Goal: Communication & Community: Participate in discussion

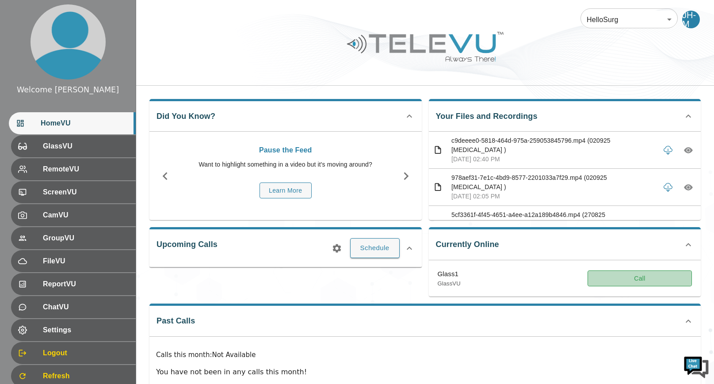
click at [644, 275] on button "Call" at bounding box center [639, 278] width 104 height 16
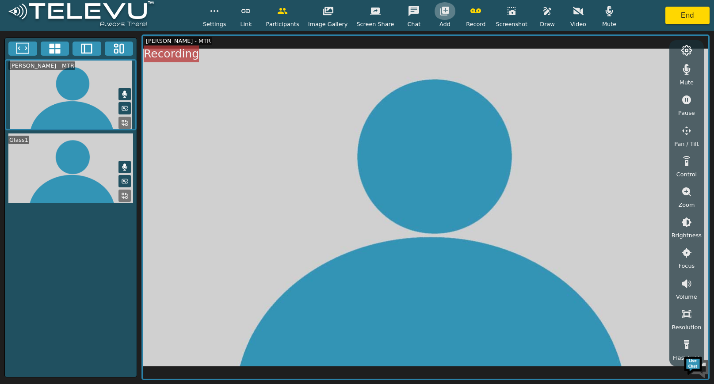
click at [442, 13] on icon "button" at bounding box center [444, 11] width 9 height 9
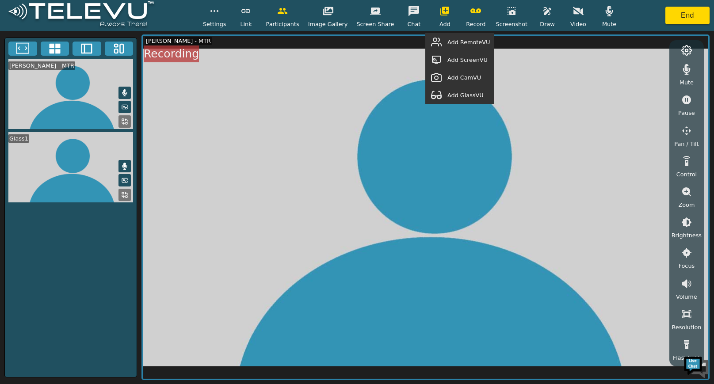
click at [459, 98] on span "Add GlassVU" at bounding box center [465, 95] width 36 height 8
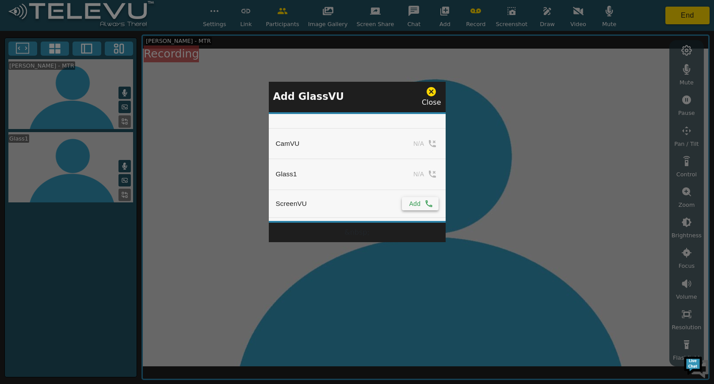
click at [415, 202] on button "Add" at bounding box center [420, 203] width 36 height 13
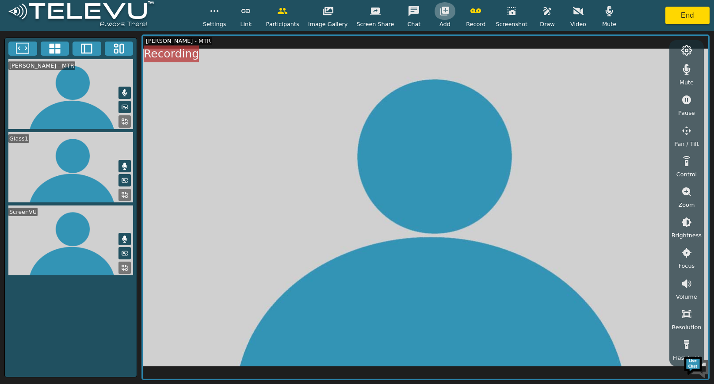
click at [444, 9] on icon "button" at bounding box center [444, 11] width 9 height 9
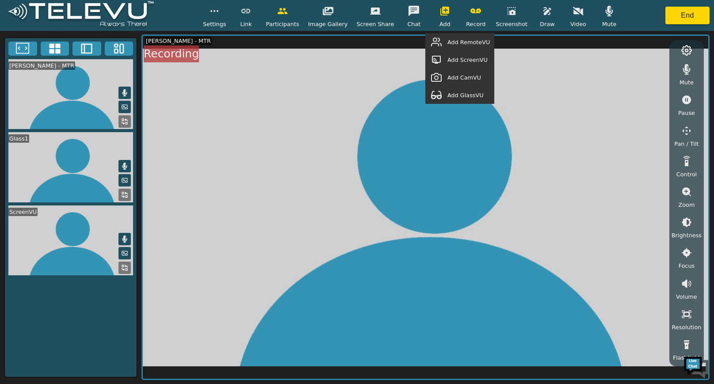
click at [474, 99] on span "Add GlassVU" at bounding box center [465, 95] width 36 height 8
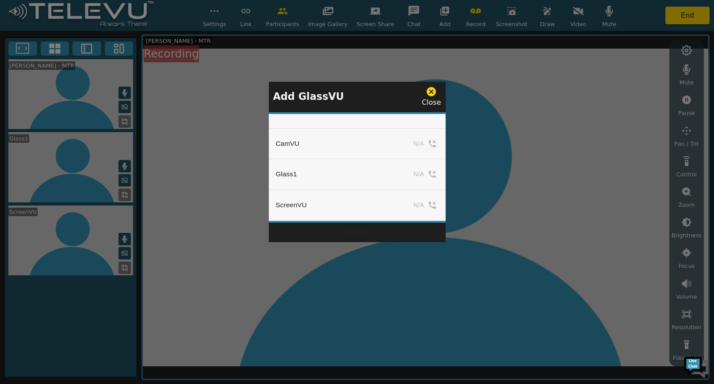
click at [434, 91] on icon at bounding box center [430, 91] width 9 height 9
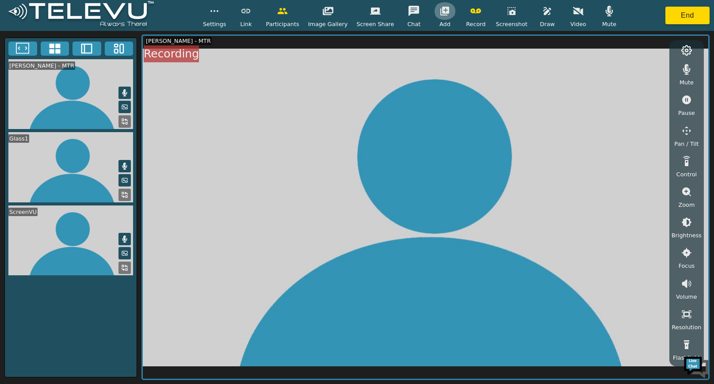
click at [442, 9] on icon "button" at bounding box center [444, 11] width 11 height 11
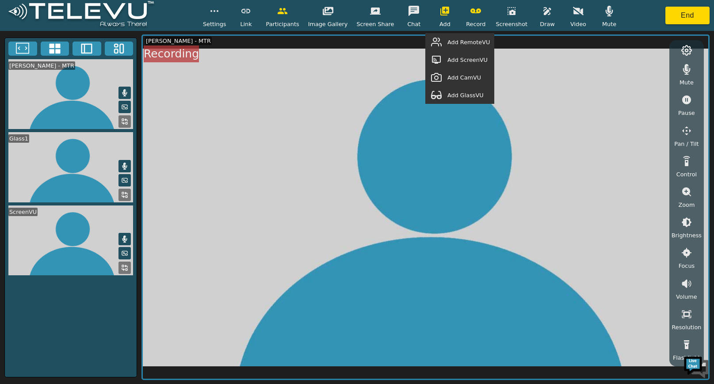
click at [462, 41] on span "Add RemoteVU" at bounding box center [468, 42] width 42 height 8
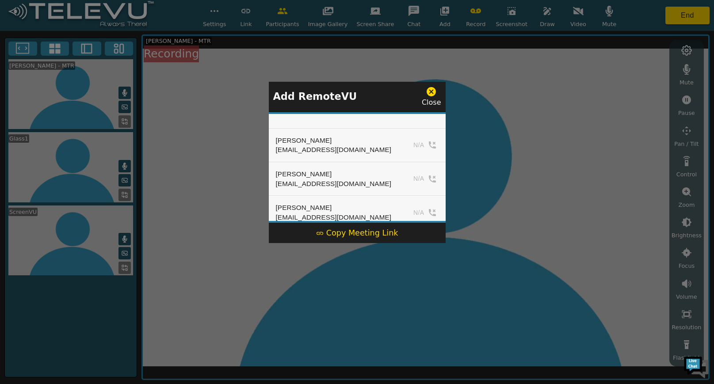
click at [351, 230] on div "Copy Meeting Link" at bounding box center [357, 232] width 82 height 11
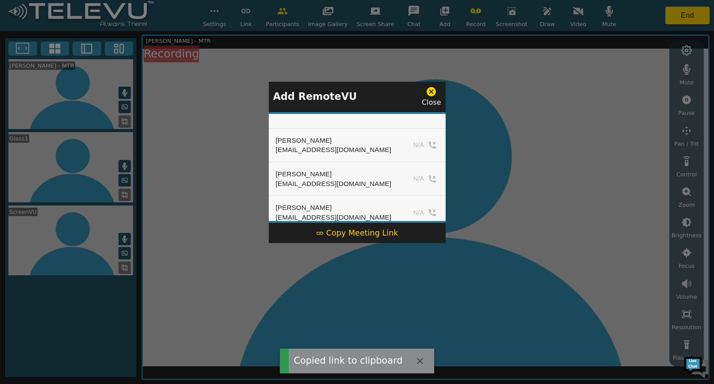
click at [431, 89] on icon at bounding box center [430, 91] width 9 height 9
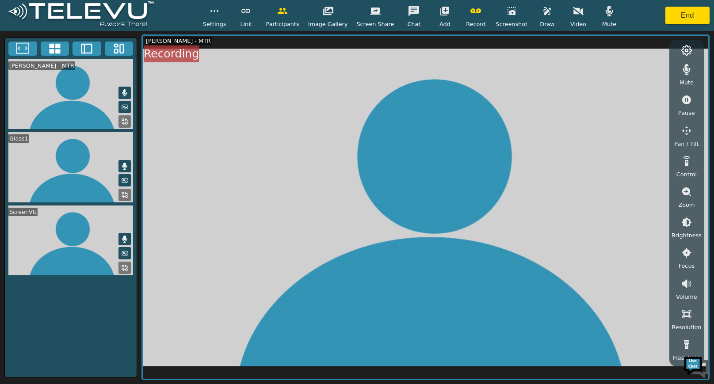
click at [103, 179] on video at bounding box center [71, 167] width 132 height 70
click at [126, 196] on rect at bounding box center [126, 197] width 2 height 2
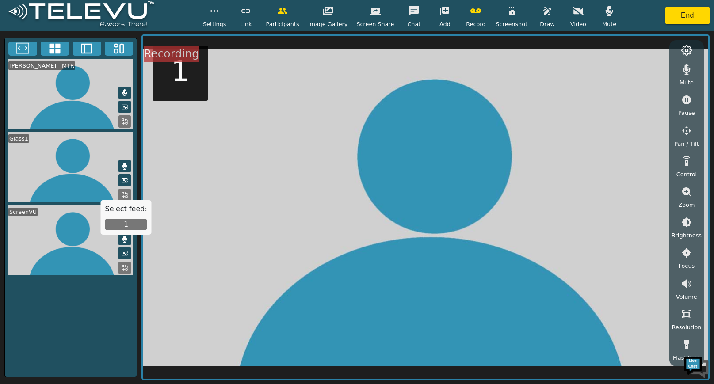
click at [129, 225] on button "1" at bounding box center [126, 224] width 42 height 11
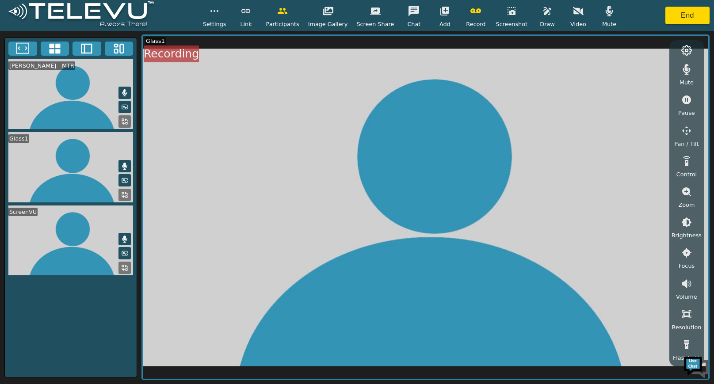
click at [128, 268] on button at bounding box center [124, 268] width 12 height 12
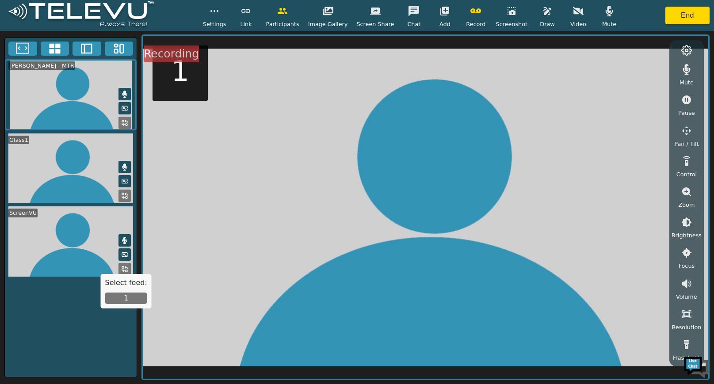
click at [120, 294] on button "1" at bounding box center [126, 298] width 42 height 11
